Goal: Task Accomplishment & Management: Manage account settings

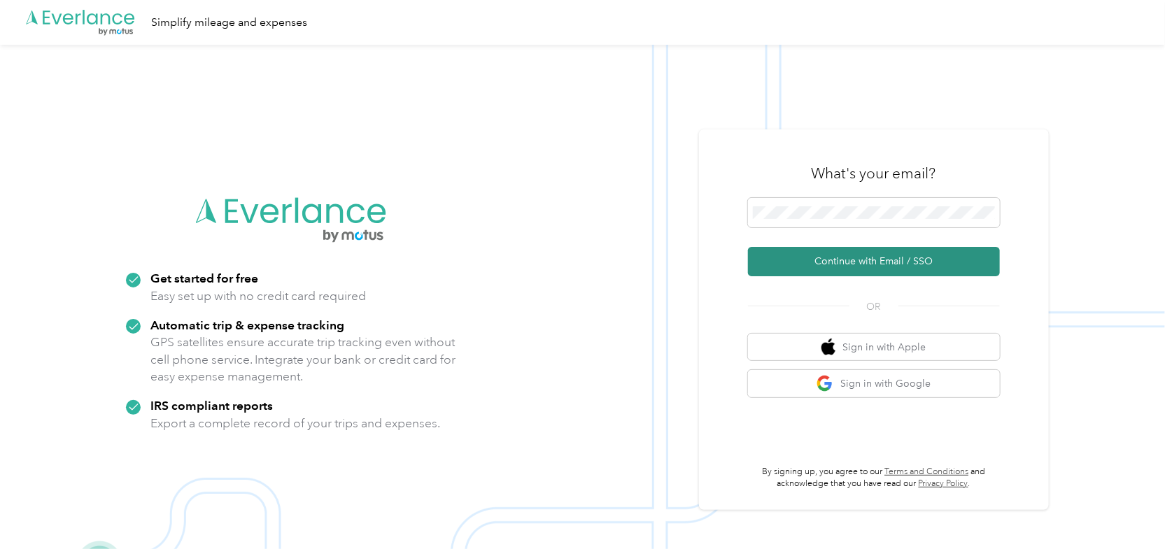
click at [805, 264] on button "Continue with Email / SSO" at bounding box center [874, 261] width 252 height 29
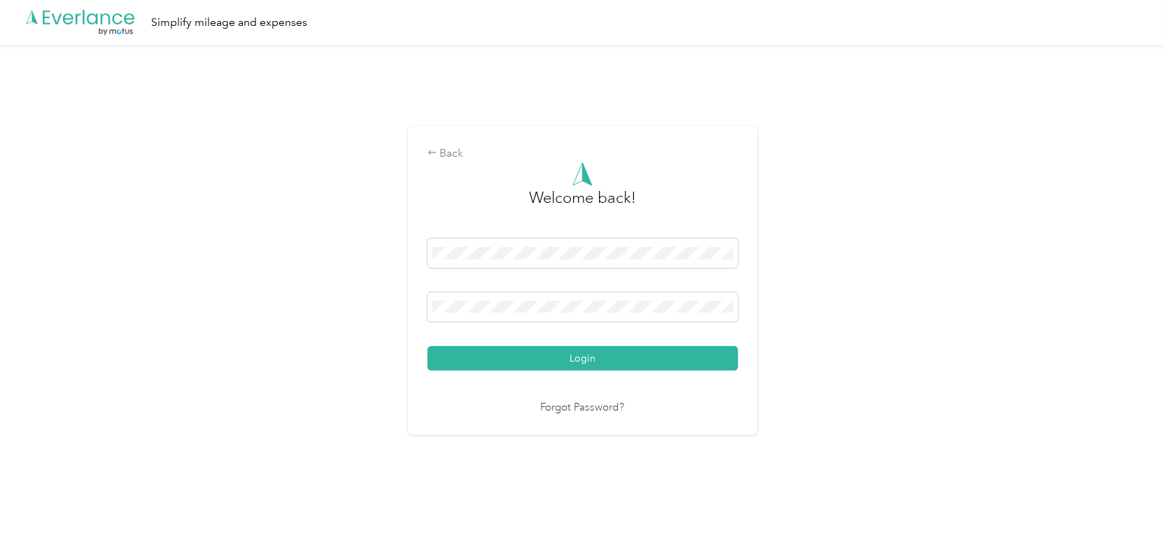
click at [427, 346] on button "Login" at bounding box center [582, 358] width 311 height 24
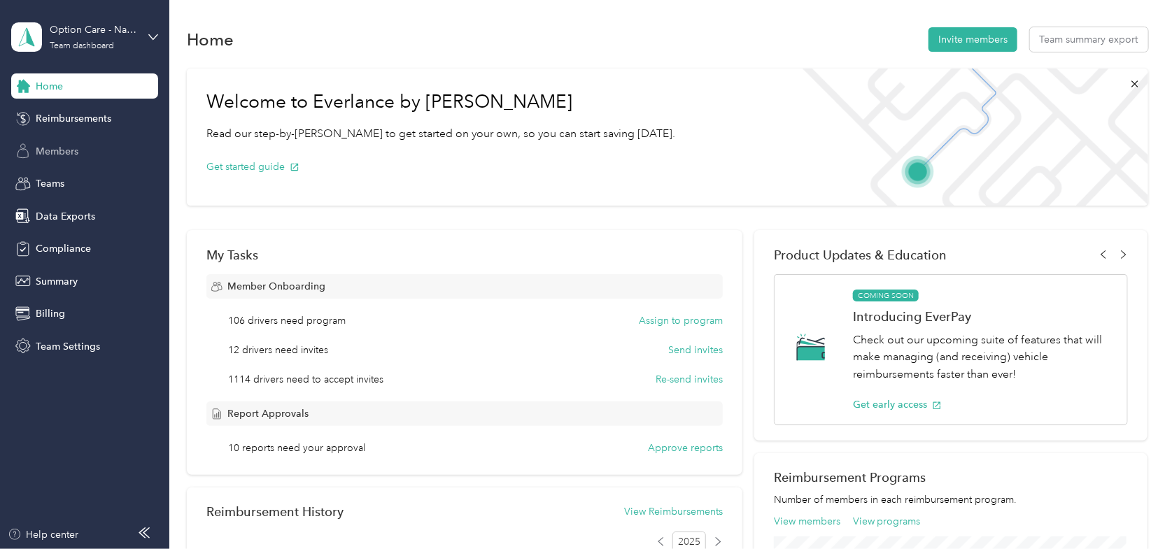
click at [75, 141] on div "Members" at bounding box center [84, 151] width 147 height 25
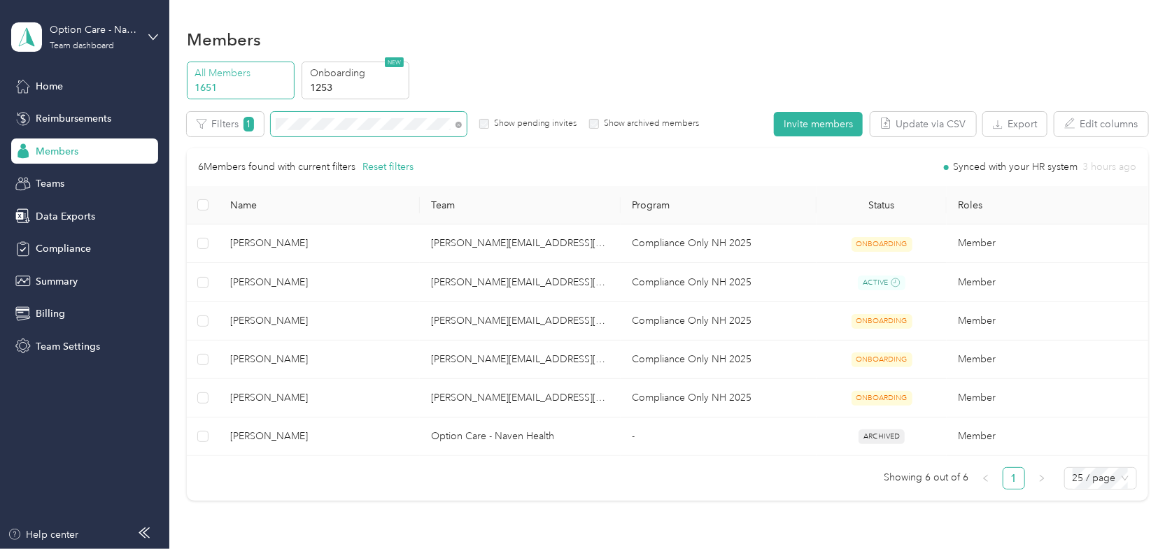
click at [335, 115] on span at bounding box center [369, 124] width 196 height 24
click at [455, 124] on icon at bounding box center [458, 125] width 6 height 6
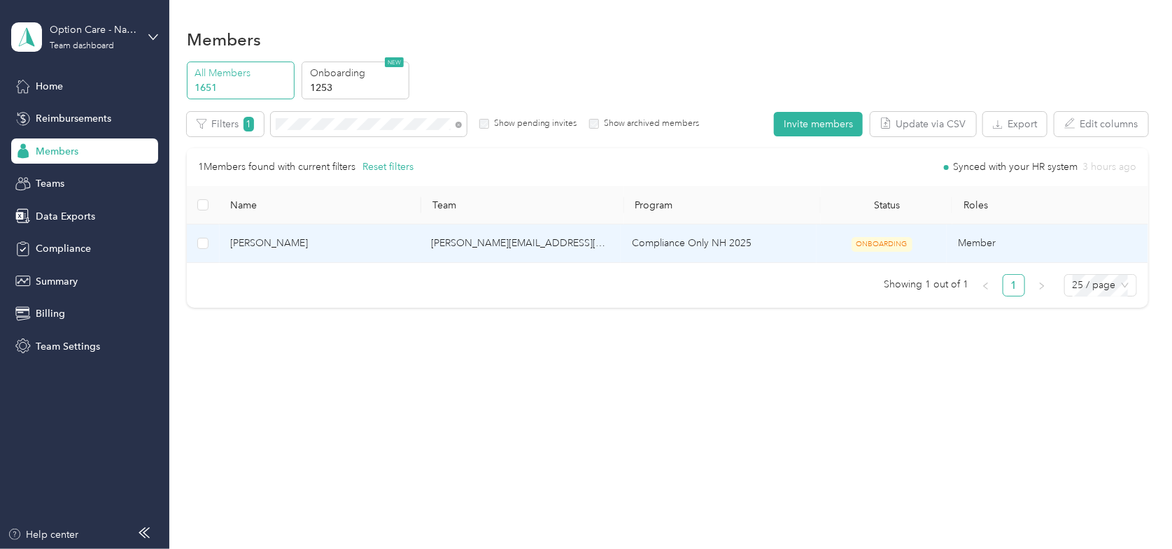
click at [267, 245] on span "[PERSON_NAME]" at bounding box center [319, 243] width 178 height 15
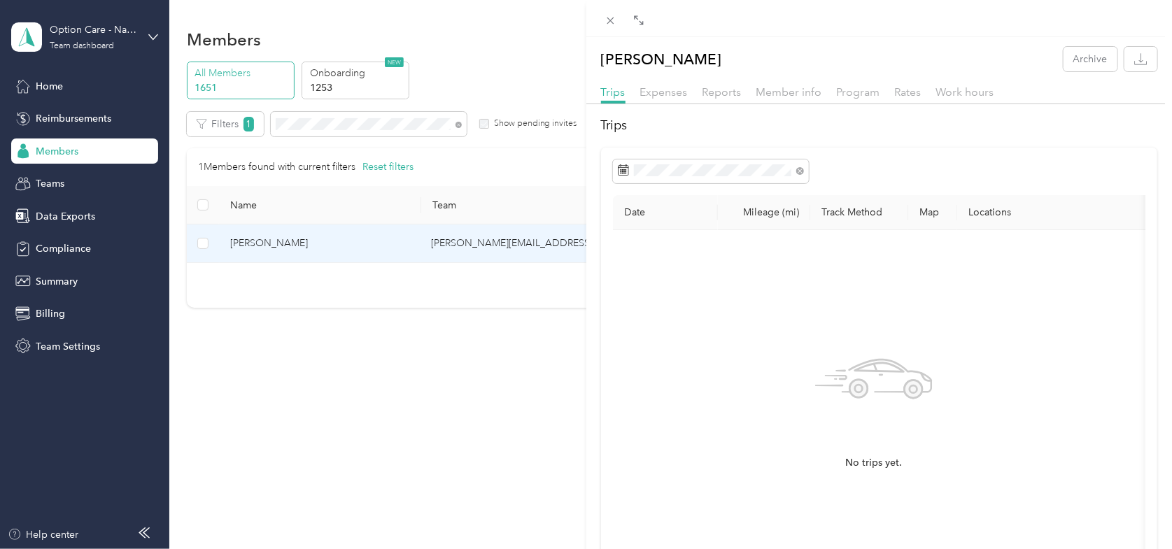
click at [272, 270] on div "[PERSON_NAME] Archive Trips Expenses Reports Member info Program Rates Work hou…" at bounding box center [586, 274] width 1172 height 549
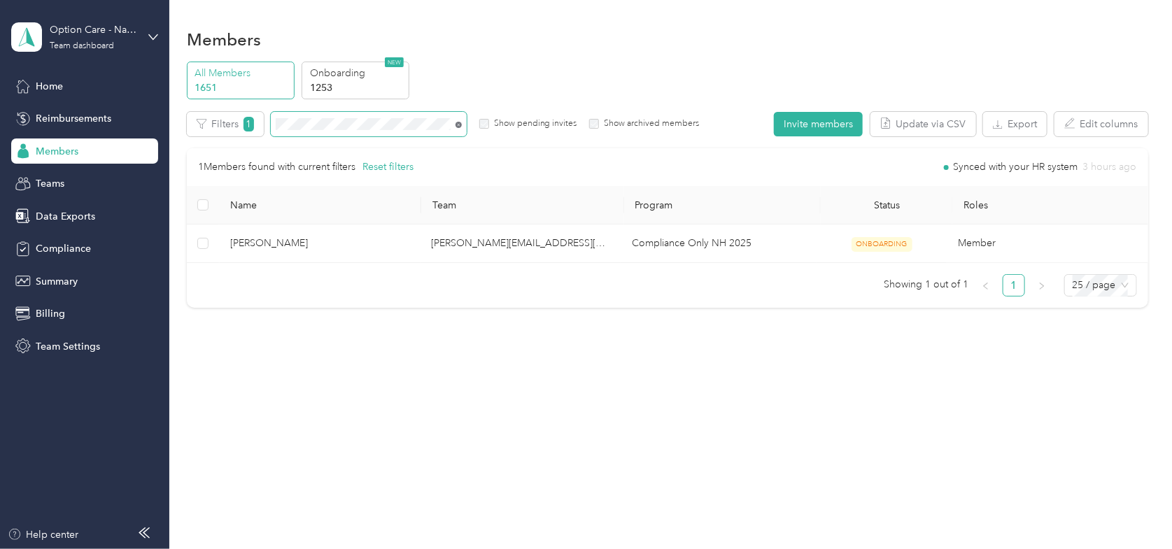
click at [458, 123] on icon at bounding box center [459, 124] width 3 height 3
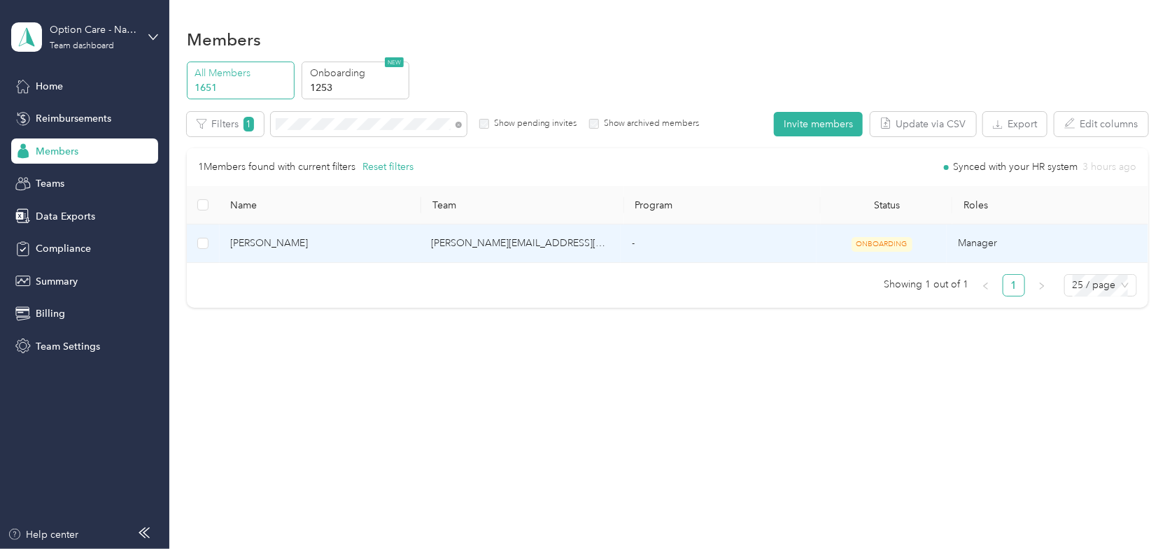
click at [264, 241] on span "[PERSON_NAME]" at bounding box center [319, 243] width 178 height 15
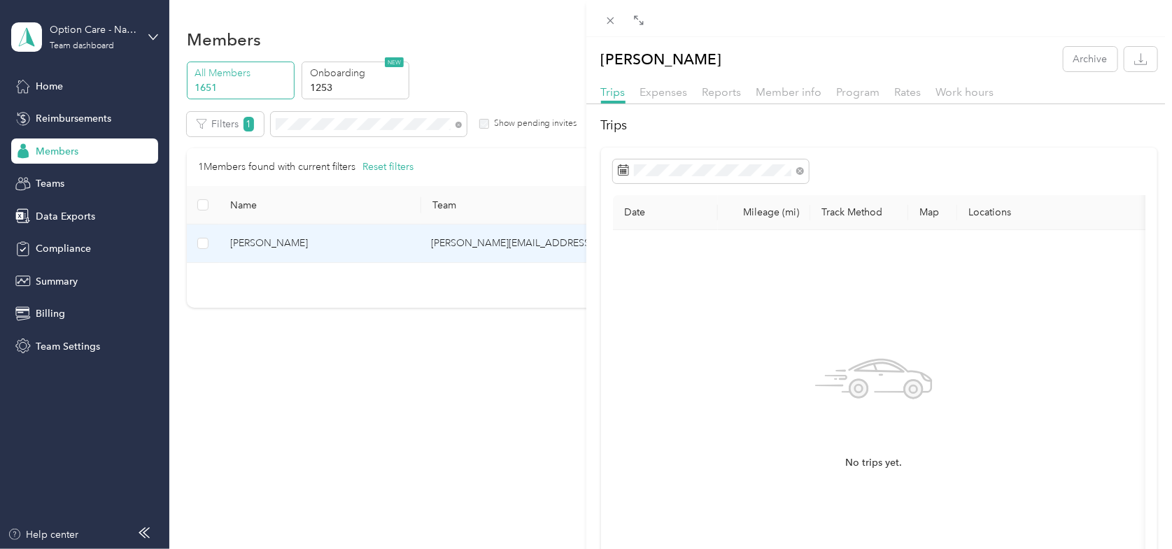
click at [458, 125] on div "[PERSON_NAME] Archive Trips Expenses Reports Member info Program Rates Work hou…" at bounding box center [586, 274] width 1172 height 549
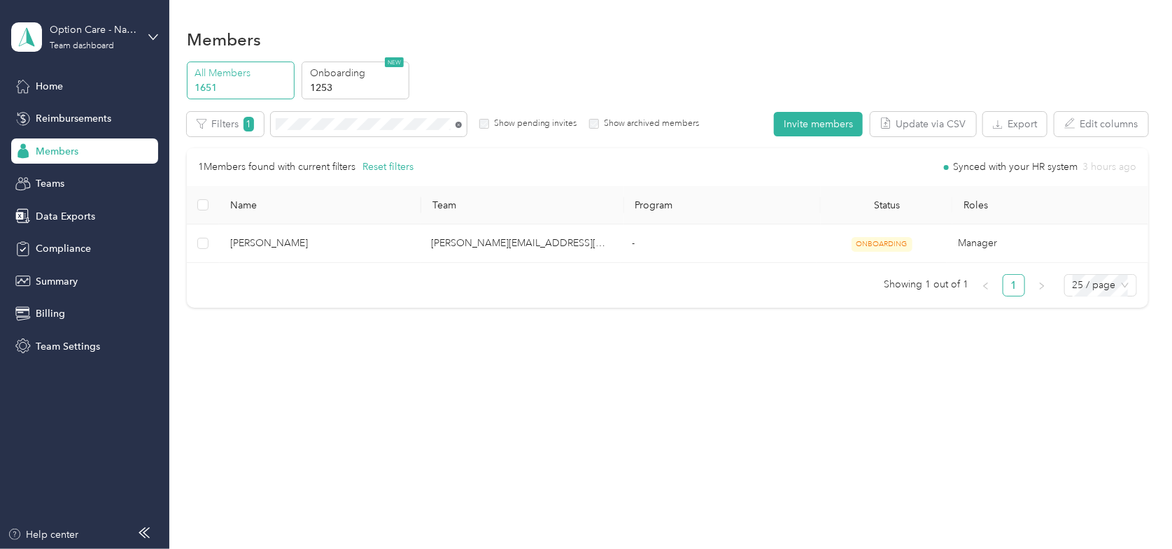
click at [458, 122] on icon at bounding box center [458, 125] width 6 height 6
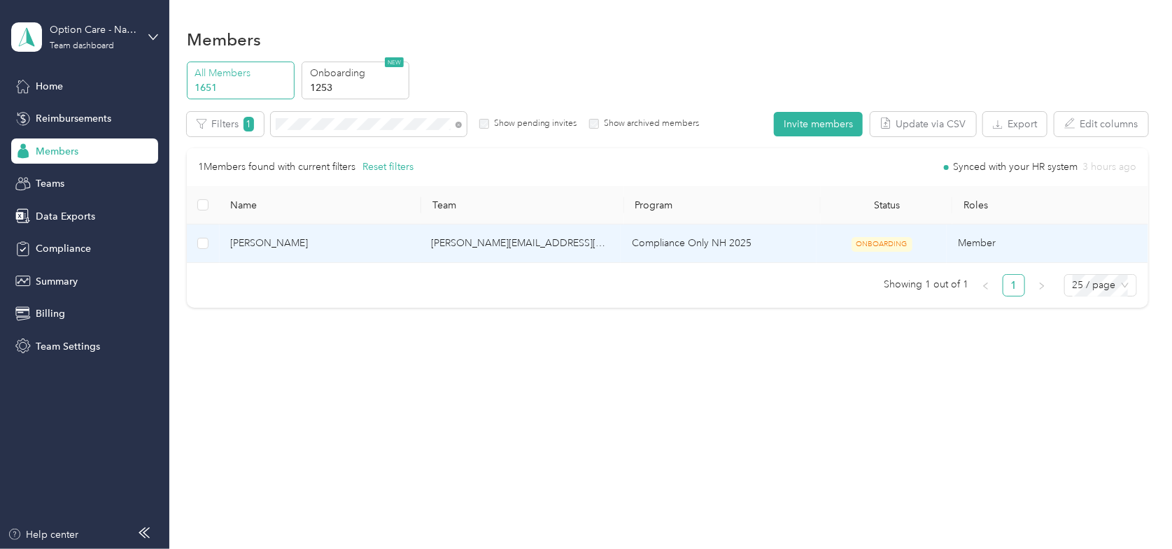
click at [271, 239] on span "[PERSON_NAME]" at bounding box center [319, 243] width 178 height 15
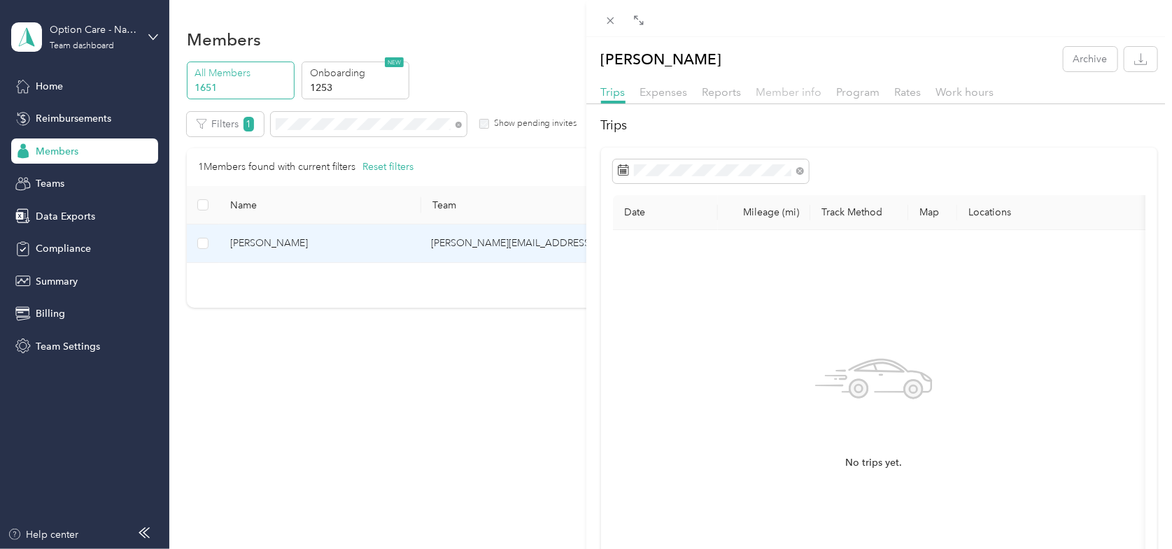
click at [766, 97] on span "Member info" at bounding box center [789, 91] width 66 height 13
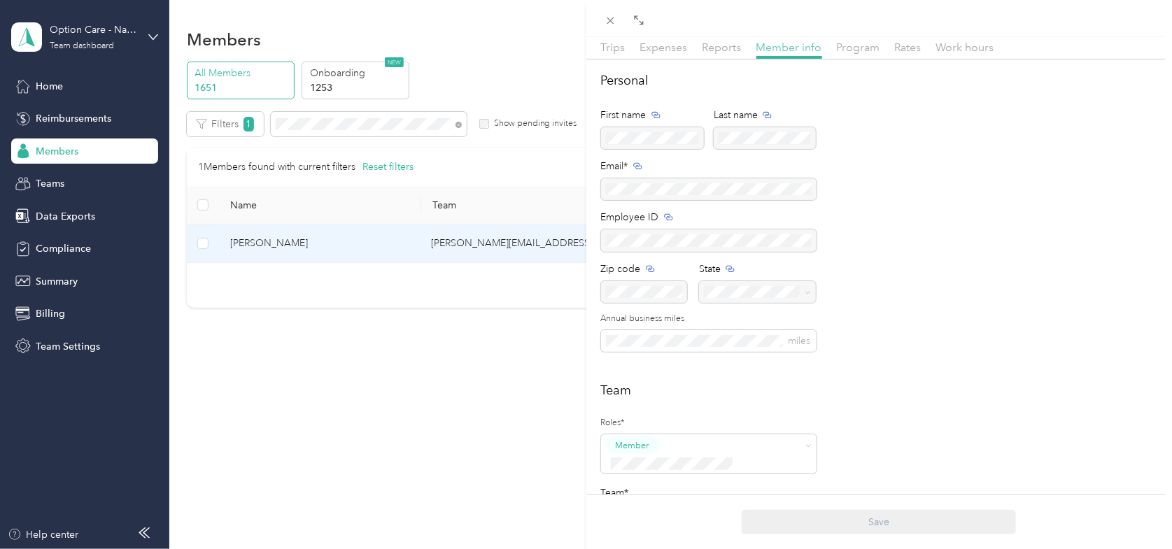
scroll to position [70, 0]
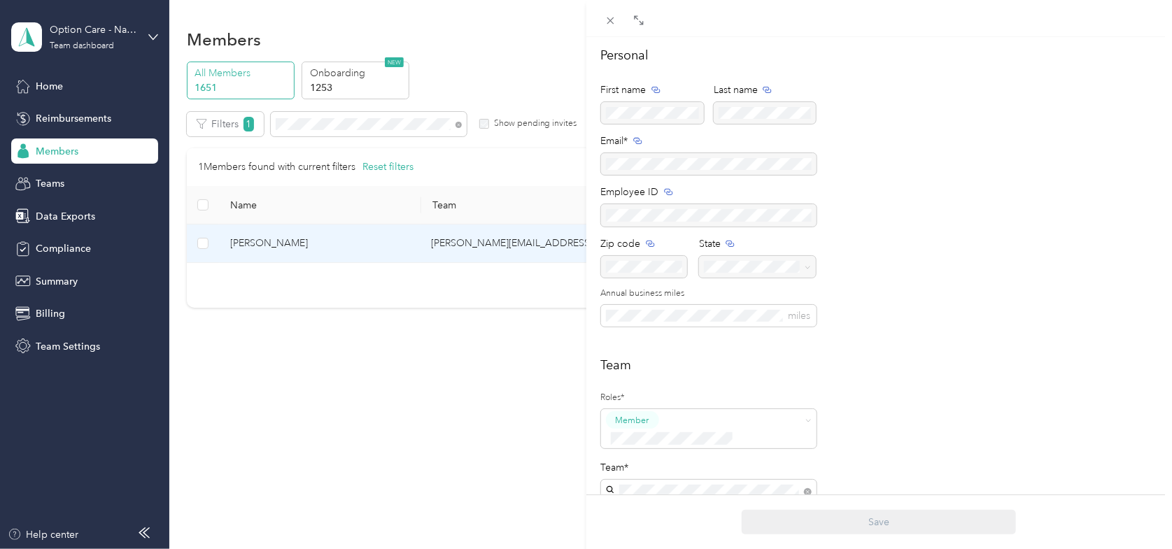
click at [1121, 200] on div "Personal First name Last name Email* Employee ID Zip code State Annual business…" at bounding box center [879, 194] width 557 height 297
click at [659, 340] on button "Manager" at bounding box center [638, 340] width 55 height 17
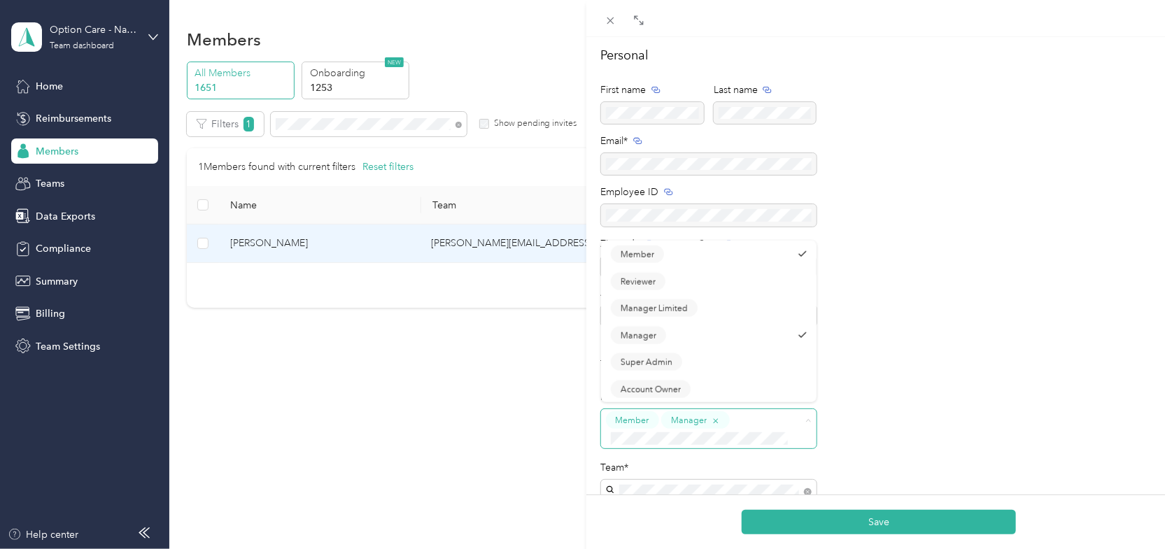
click at [653, 418] on button "Member" at bounding box center [632, 419] width 53 height 17
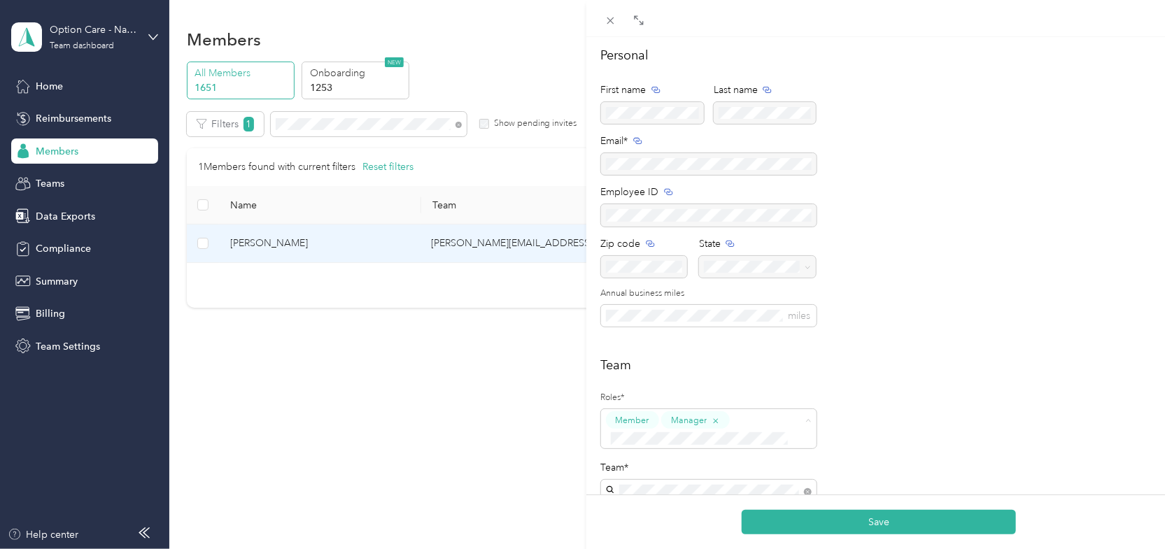
click at [663, 262] on li "Member" at bounding box center [708, 259] width 215 height 27
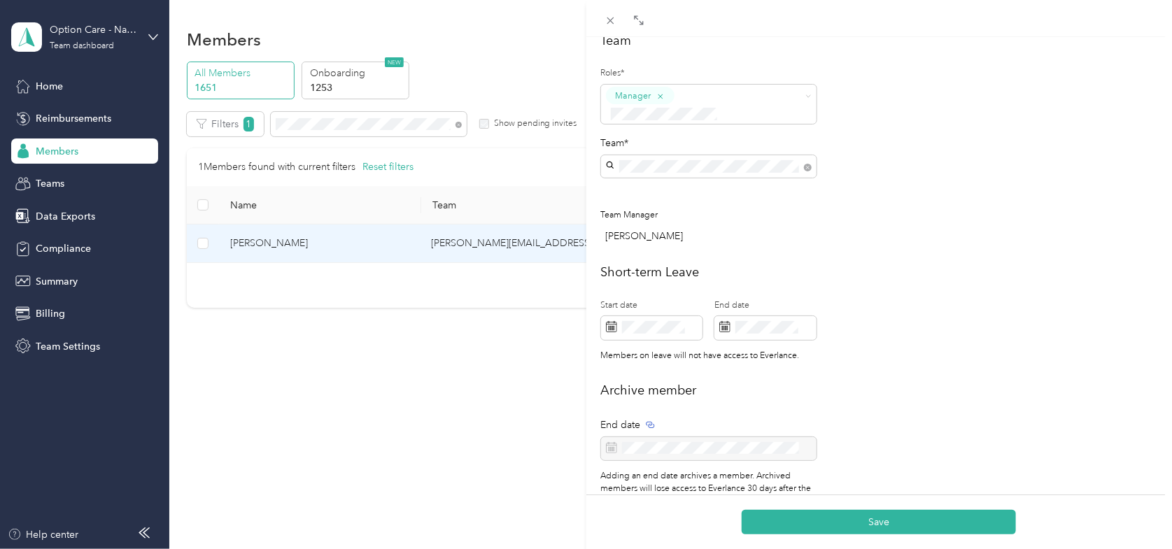
scroll to position [420, 0]
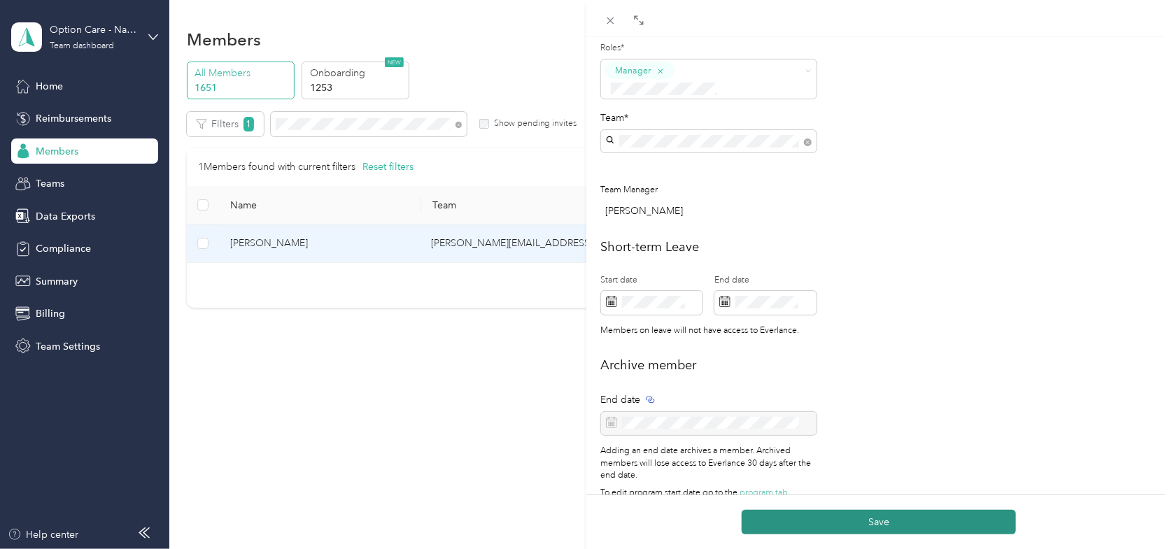
click at [872, 521] on button "Save" at bounding box center [879, 522] width 274 height 24
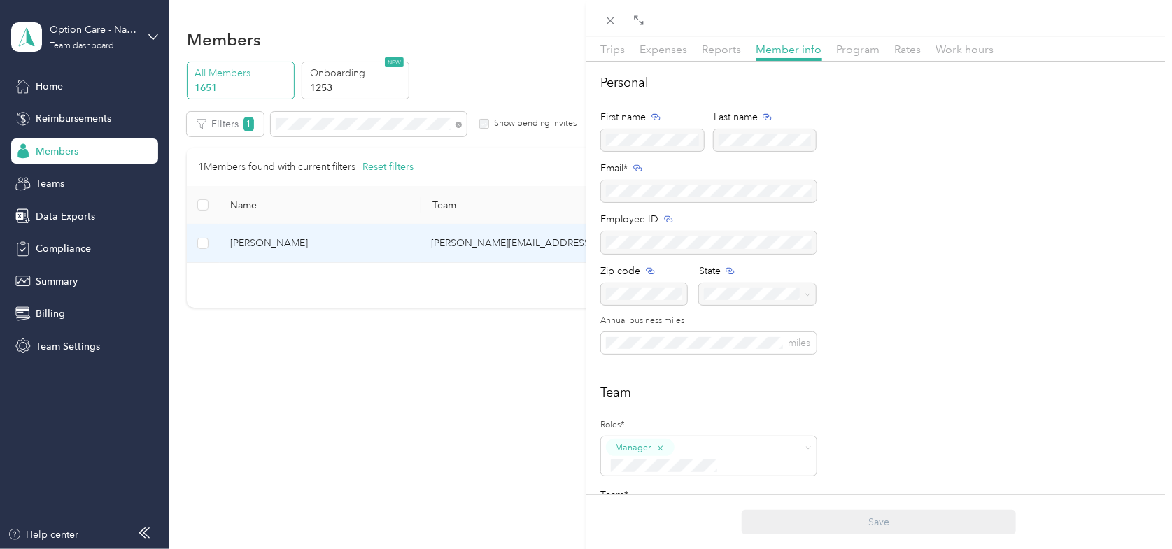
scroll to position [0, 0]
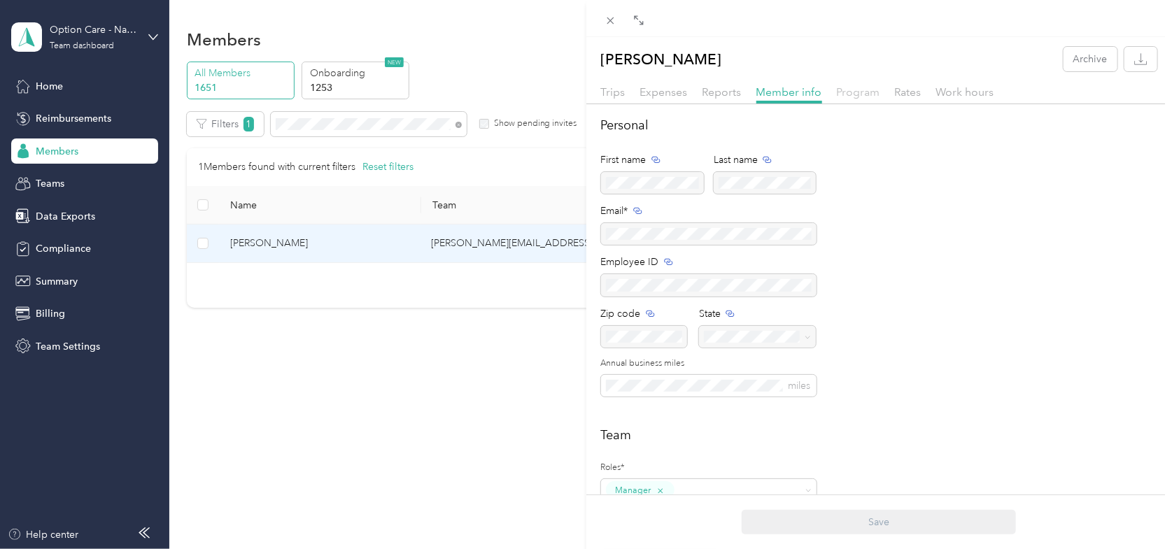
click at [848, 95] on span "Program" at bounding box center [858, 91] width 43 height 13
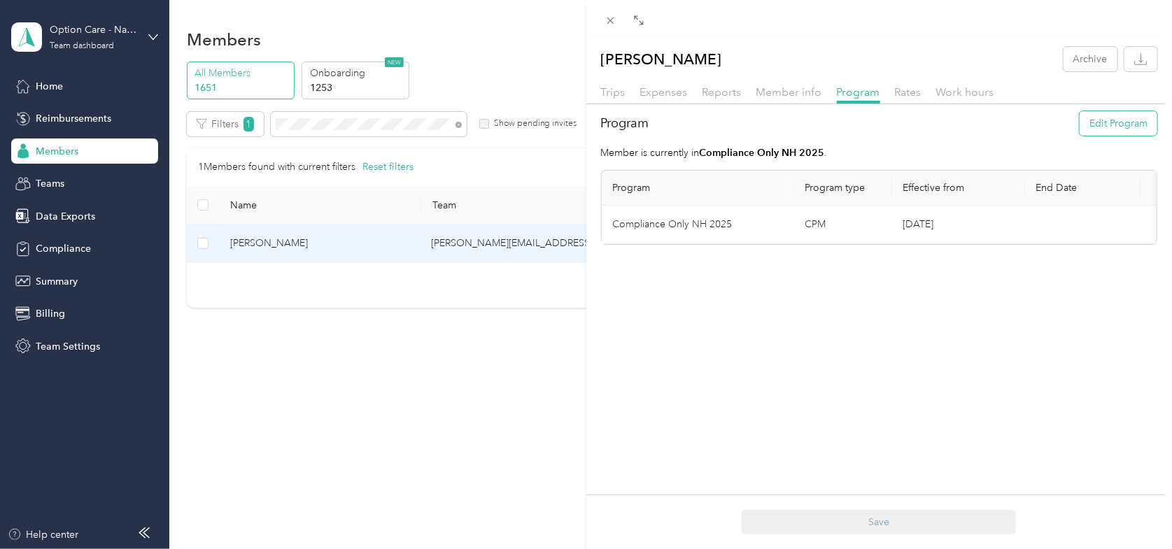
click at [1115, 120] on button "Edit Program" at bounding box center [1118, 123] width 78 height 24
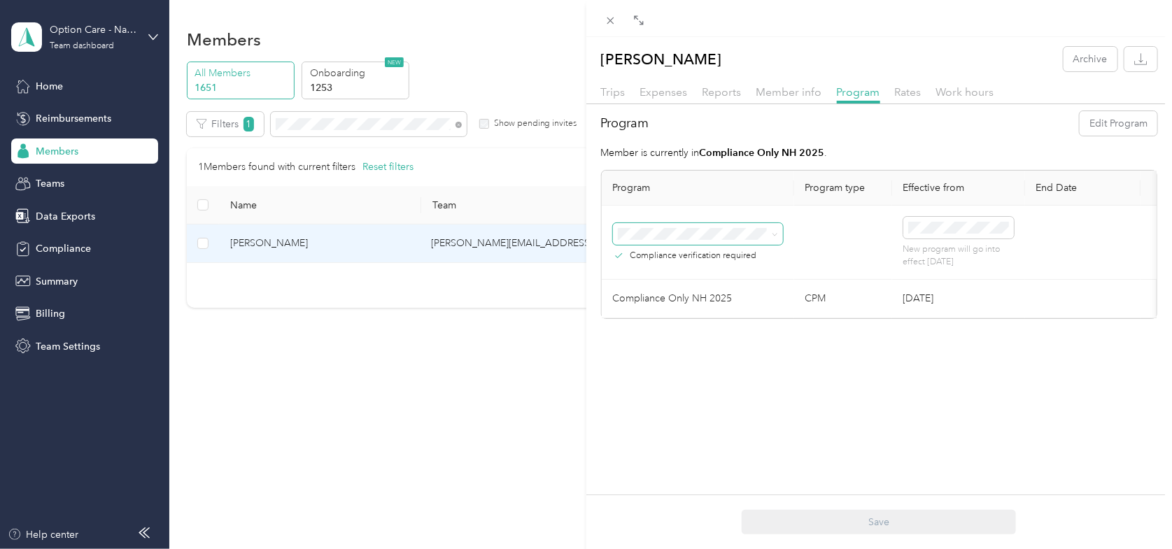
click at [772, 232] on icon at bounding box center [775, 235] width 6 height 6
click at [662, 383] on span "No program" at bounding box center [651, 383] width 56 height 12
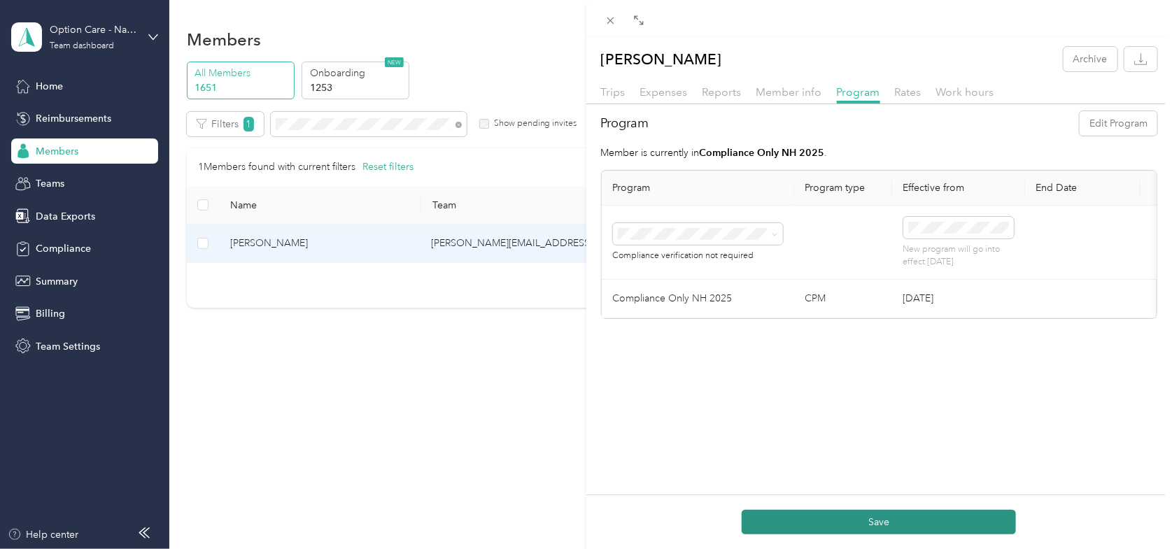
click at [868, 521] on button "Save" at bounding box center [879, 522] width 274 height 24
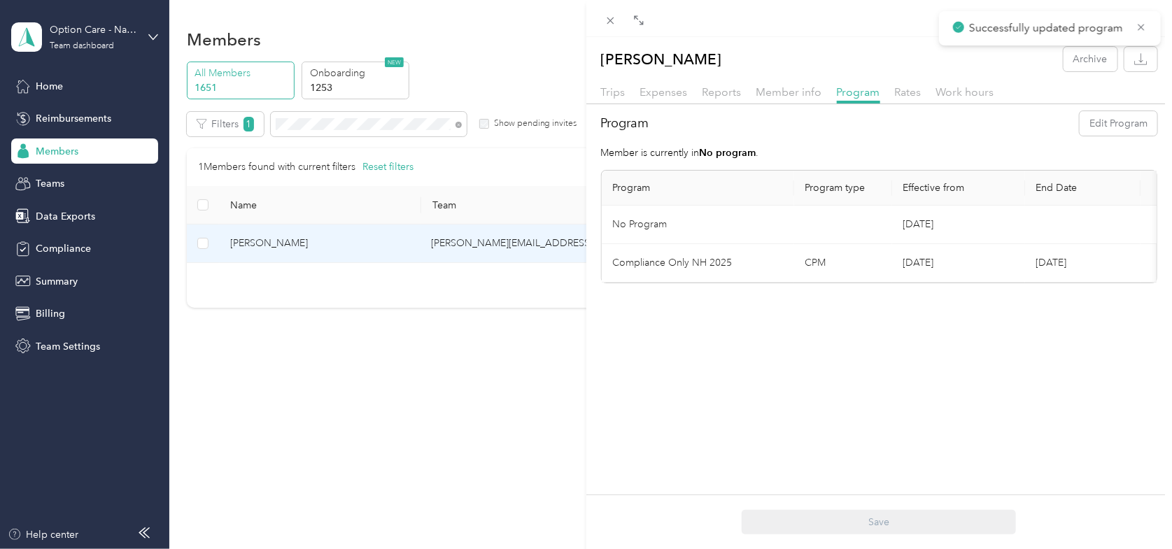
click at [514, 68] on div "[PERSON_NAME] Archive Trips Expenses Reports Member info Program Rates Work hou…" at bounding box center [586, 274] width 1172 height 549
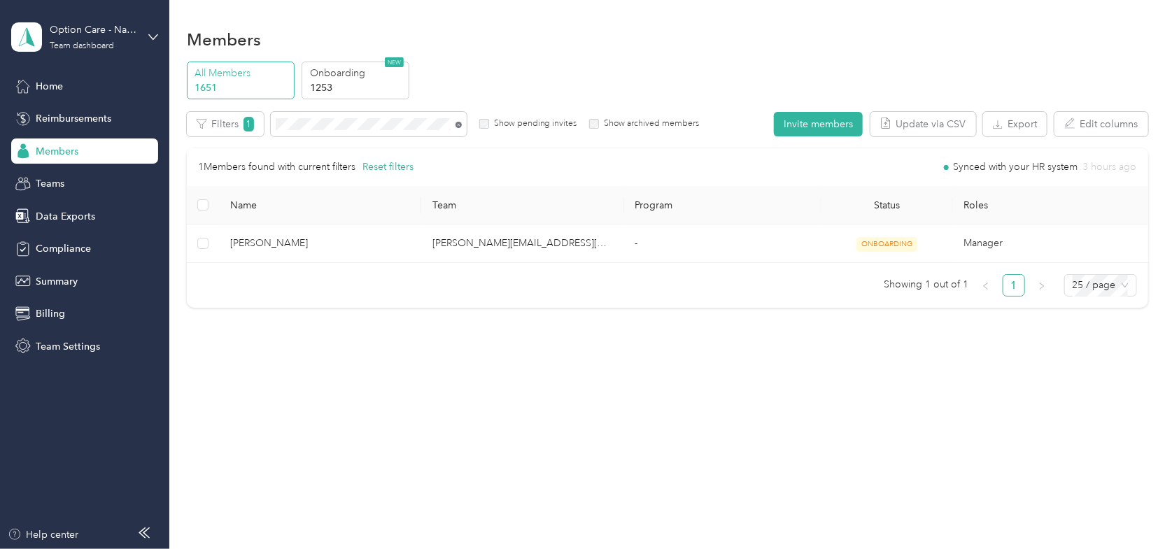
click at [458, 125] on icon at bounding box center [458, 125] width 6 height 6
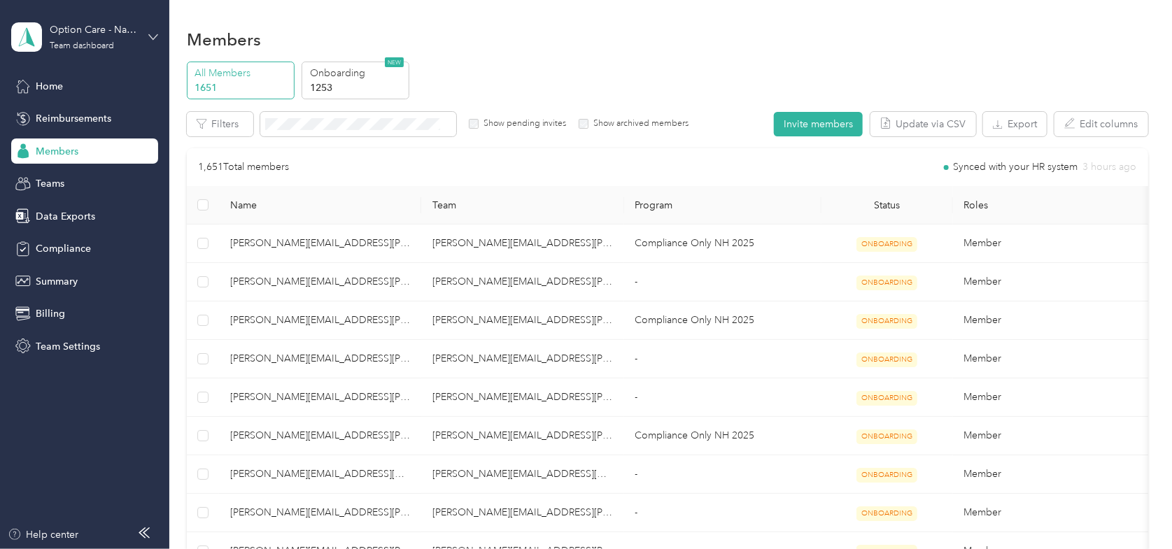
click at [149, 40] on icon at bounding box center [153, 37] width 10 height 10
click at [66, 180] on div "Log out" at bounding box center [158, 178] width 275 height 24
